Goal: Check status: Check status

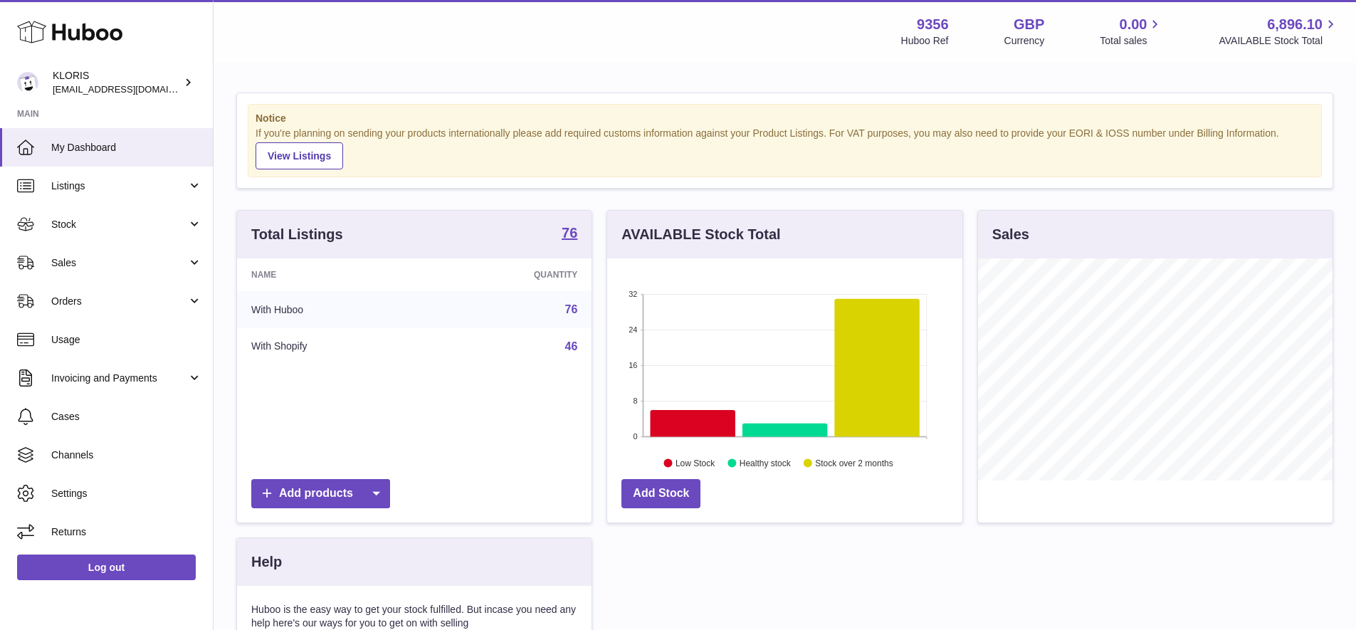
scroll to position [222, 355]
click at [67, 223] on span "Stock" at bounding box center [119, 225] width 136 height 14
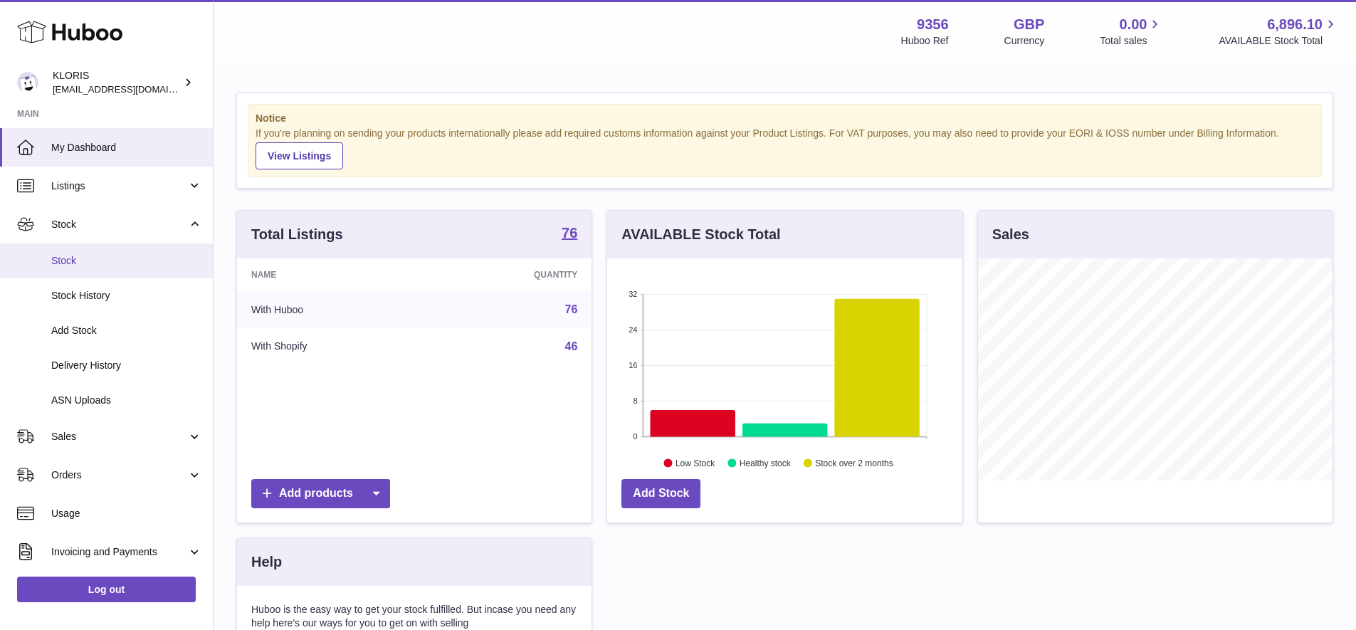
click at [73, 256] on span "Stock" at bounding box center [126, 261] width 151 height 14
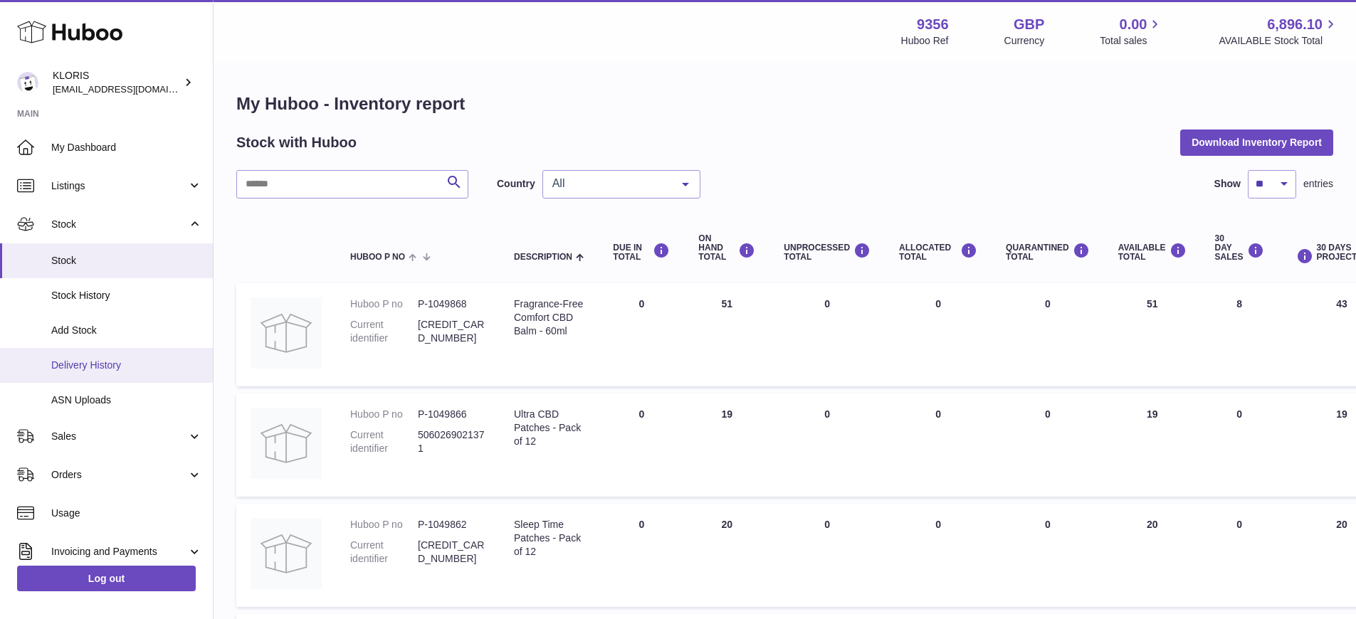
click at [85, 362] on span "Delivery History" at bounding box center [126, 366] width 151 height 14
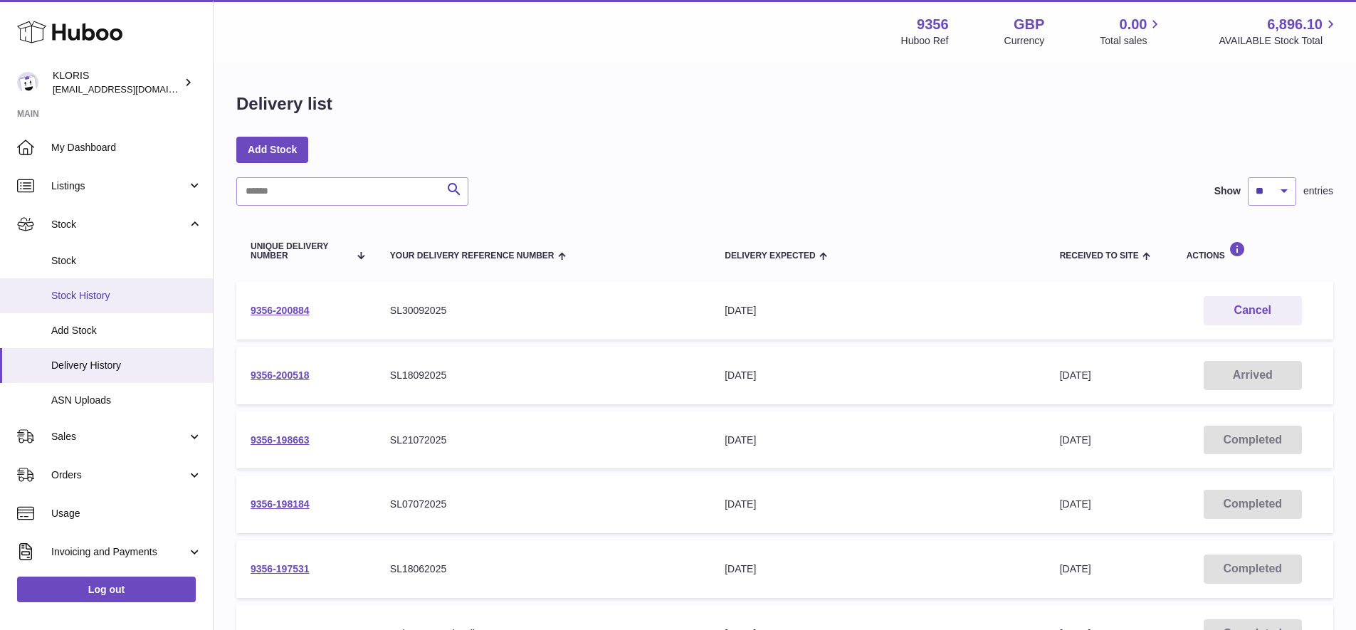
click at [71, 291] on span "Stock History" at bounding box center [126, 296] width 151 height 14
